Goal: Information Seeking & Learning: Learn about a topic

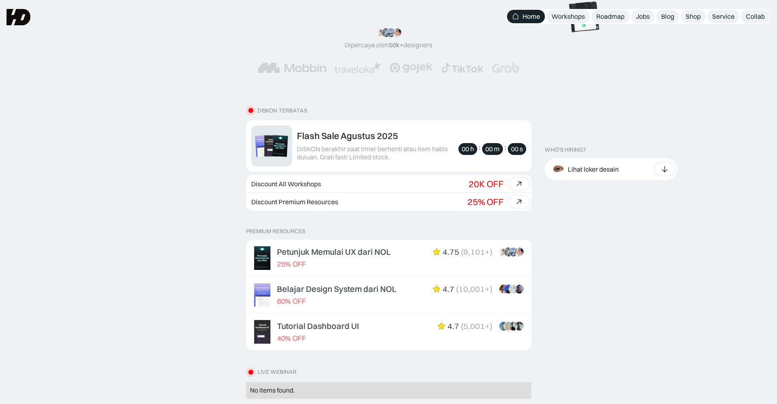
scroll to position [163, 0]
click at [384, 203] on link "Discount Premium Resources Beli bundle Hemat Rp706.001 25% OFF Rp5,206,000 Rp4.…" at bounding box center [388, 202] width 285 height 18
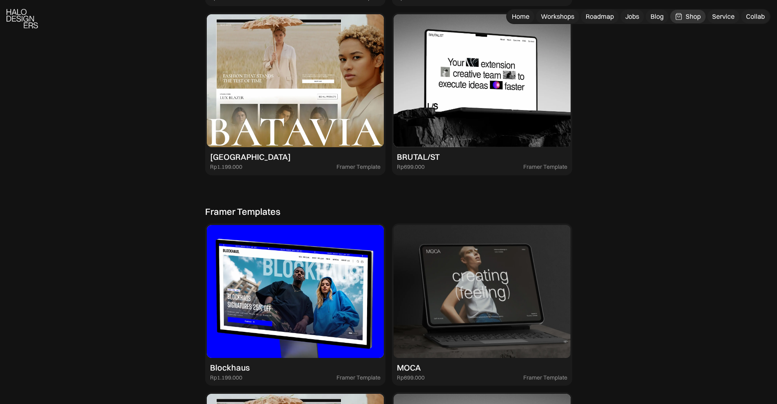
scroll to position [1467, 0]
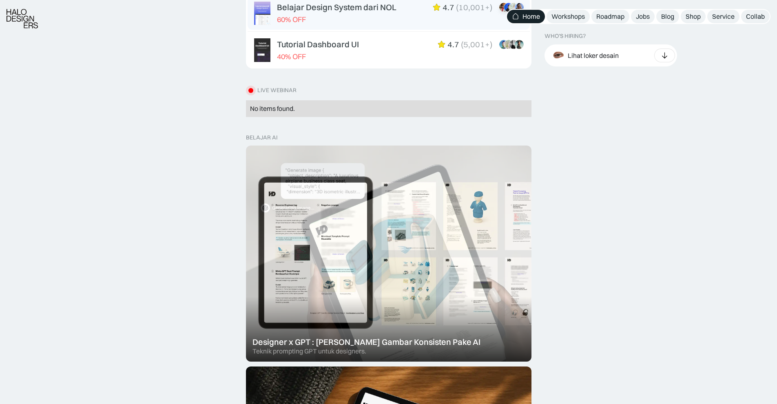
scroll to position [282, 0]
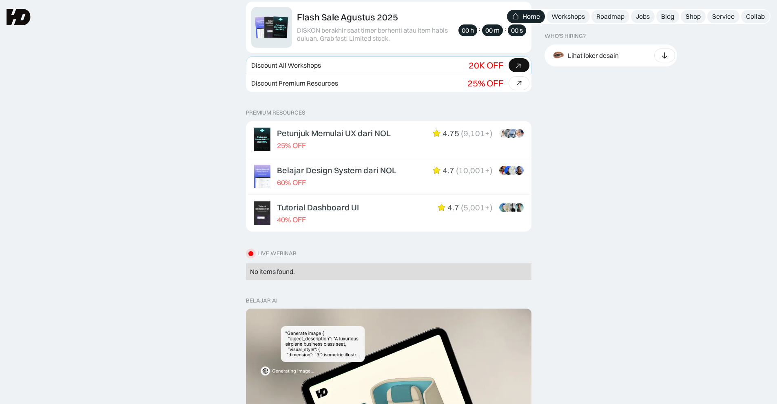
click at [311, 66] on div "Discount All Workshops" at bounding box center [286, 66] width 70 height 8
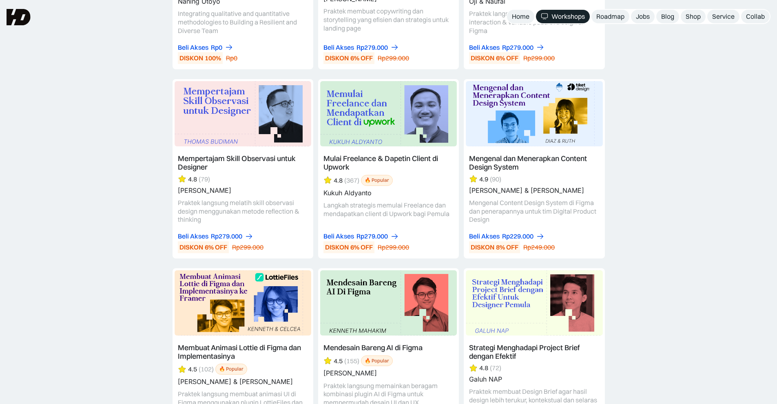
scroll to position [2446, 0]
